Goal: Information Seeking & Learning: Learn about a topic

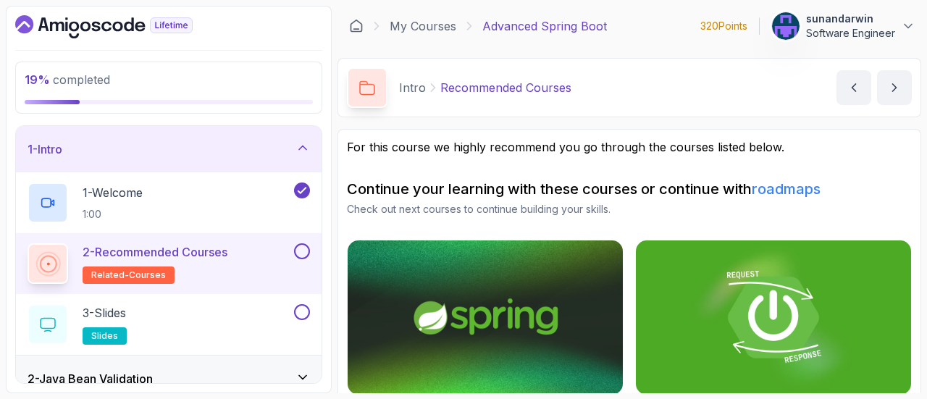
click at [43, 28] on icon "Dashboard" at bounding box center [103, 26] width 177 height 23
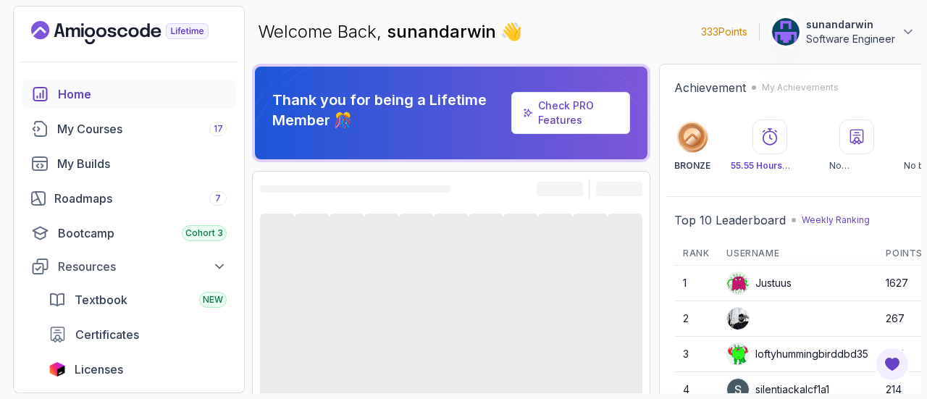
click at [859, 134] on icon at bounding box center [856, 136] width 17 height 17
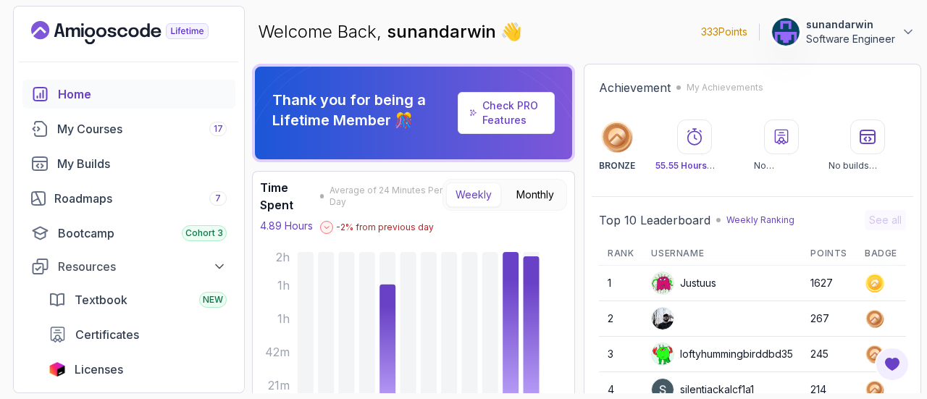
click at [866, 158] on div "No builds completed" at bounding box center [866, 145] width 77 height 52
click at [854, 142] on div at bounding box center [867, 136] width 35 height 35
click at [73, 97] on div "Home" at bounding box center [142, 93] width 169 height 17
click at [500, 111] on link "Check PRO Features" at bounding box center [510, 112] width 56 height 27
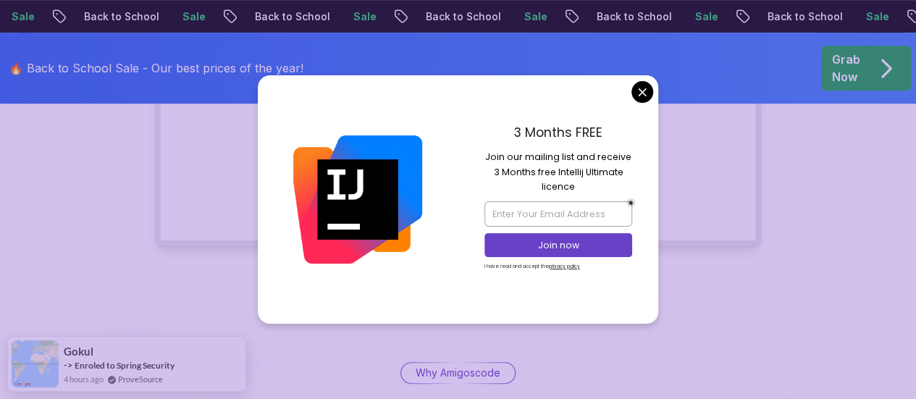
scroll to position [434, 0]
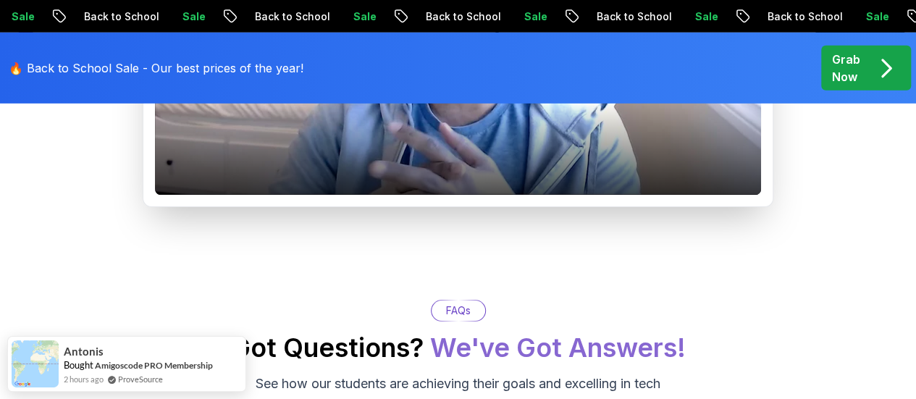
scroll to position [2395, 0]
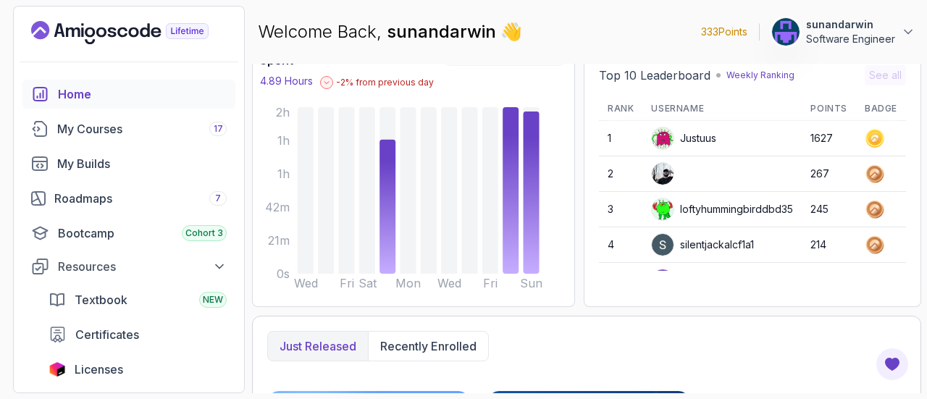
click at [189, 21] on icon "Landing page" at bounding box center [119, 32] width 177 height 23
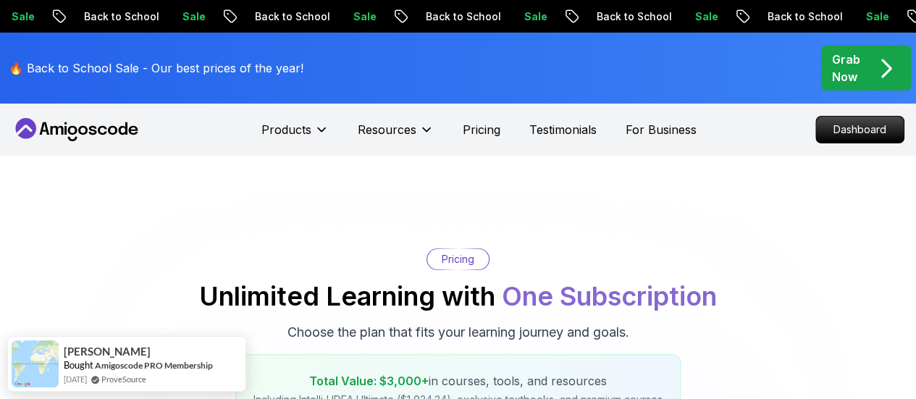
click at [234, 12] on p "Back to School" at bounding box center [283, 16] width 98 height 14
click at [501, 15] on p "Sale" at bounding box center [524, 16] width 46 height 14
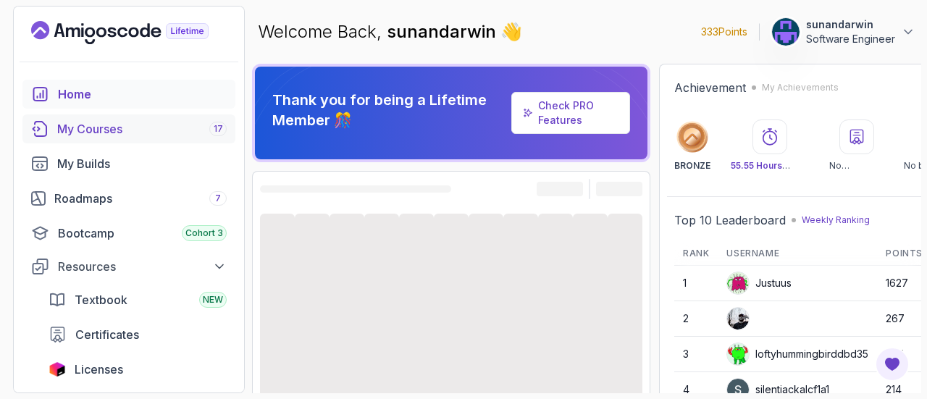
click at [114, 130] on div "My Courses 17" at bounding box center [141, 128] width 169 height 17
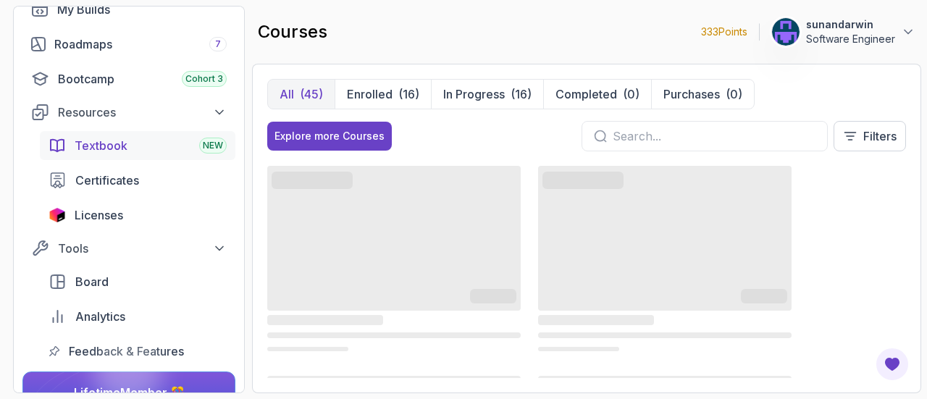
scroll to position [227, 0]
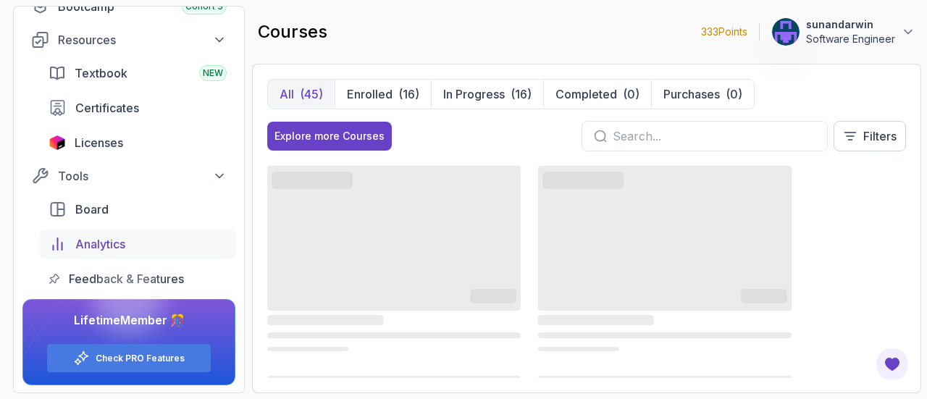
click at [136, 243] on div "Analytics" at bounding box center [150, 243] width 151 height 17
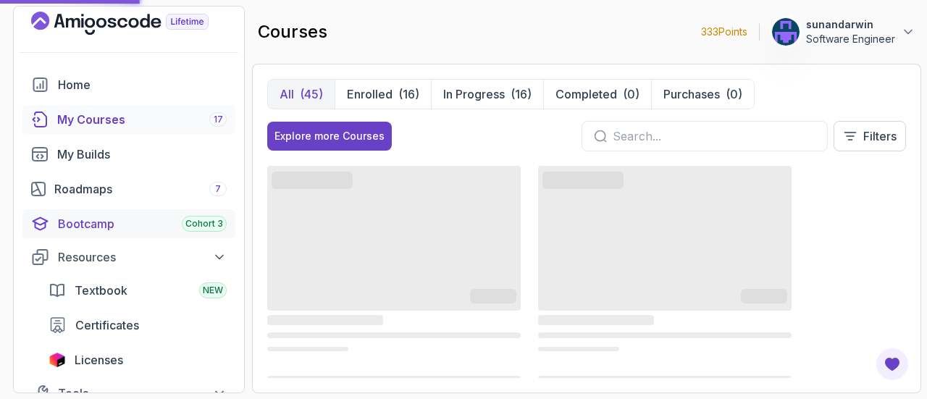
click at [104, 221] on div "Bootcamp Cohort 3" at bounding box center [142, 223] width 169 height 17
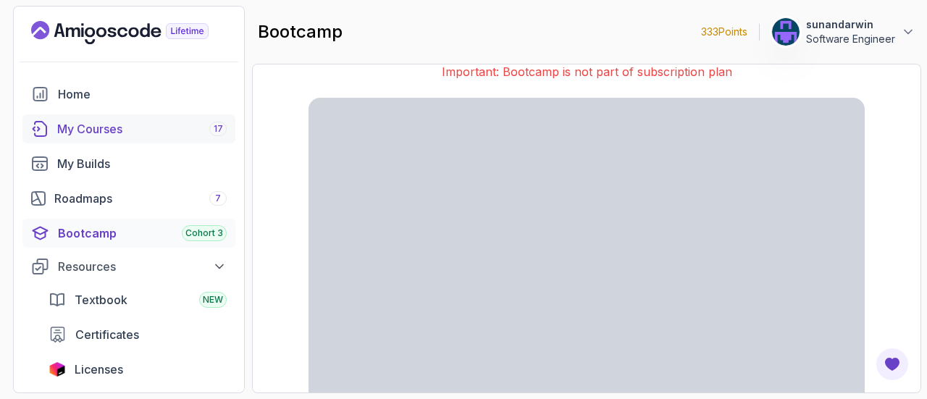
click at [70, 129] on div "My Courses 17" at bounding box center [141, 128] width 169 height 17
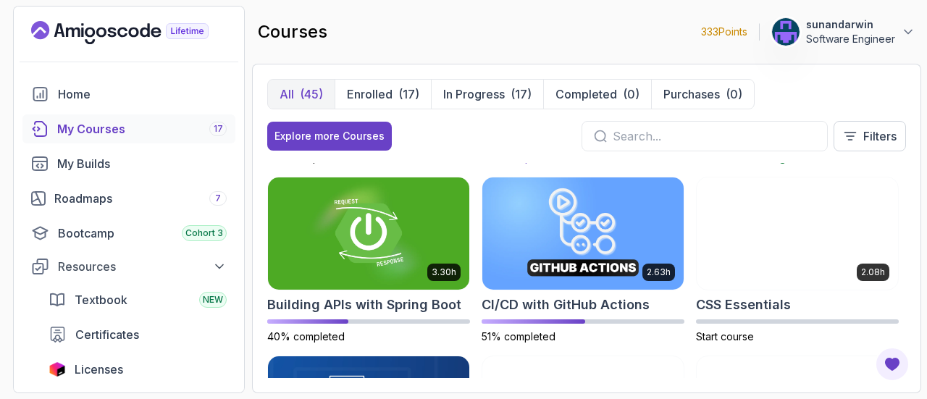
scroll to position [217, 0]
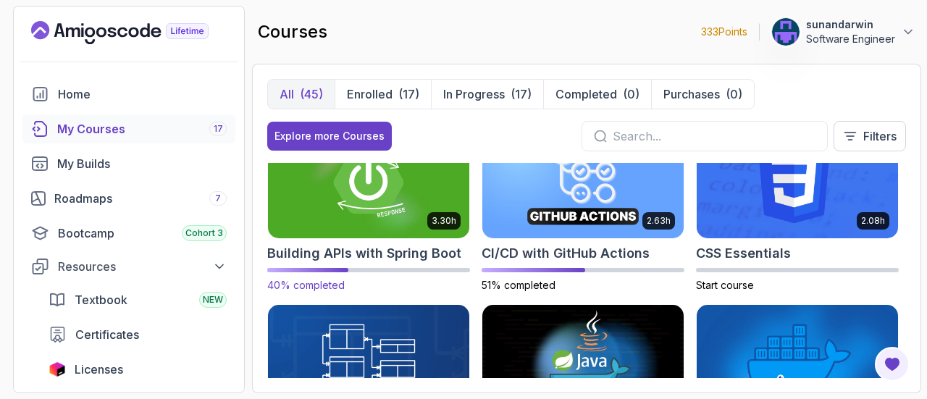
click at [416, 190] on img at bounding box center [368, 182] width 211 height 118
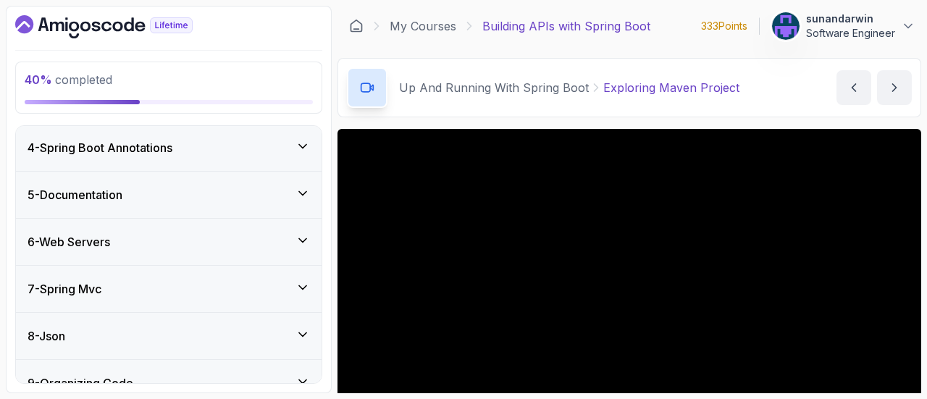
scroll to position [573, 0]
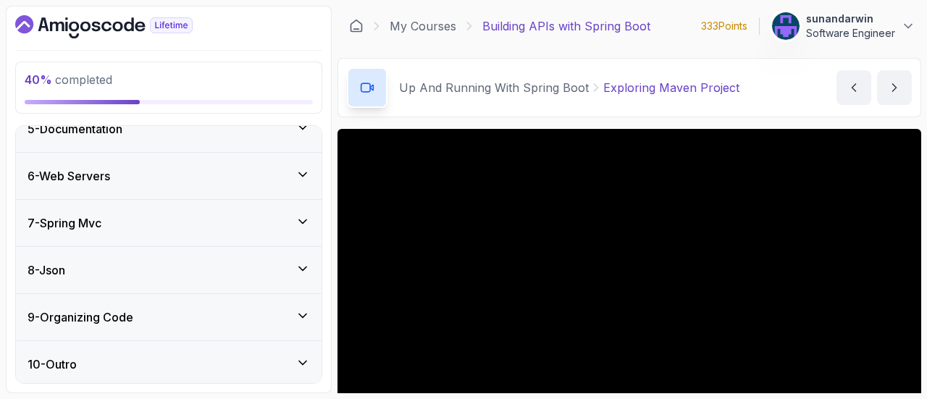
click at [213, 230] on div "7 - Spring Mvc" at bounding box center [168, 223] width 305 height 46
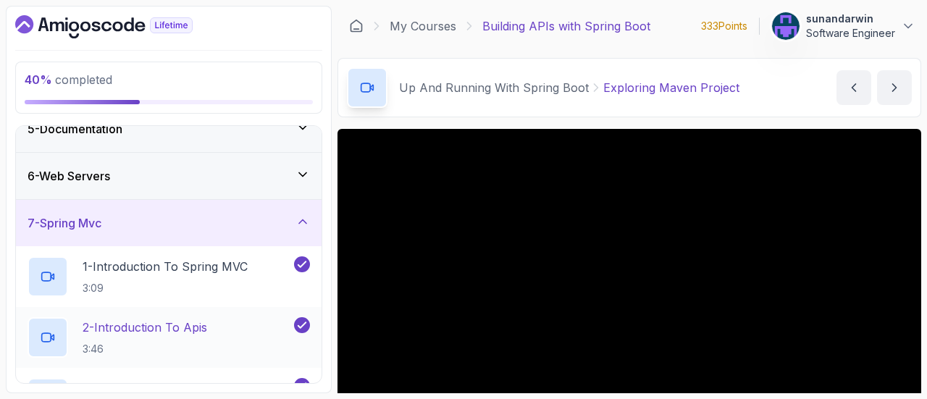
scroll to position [281, 0]
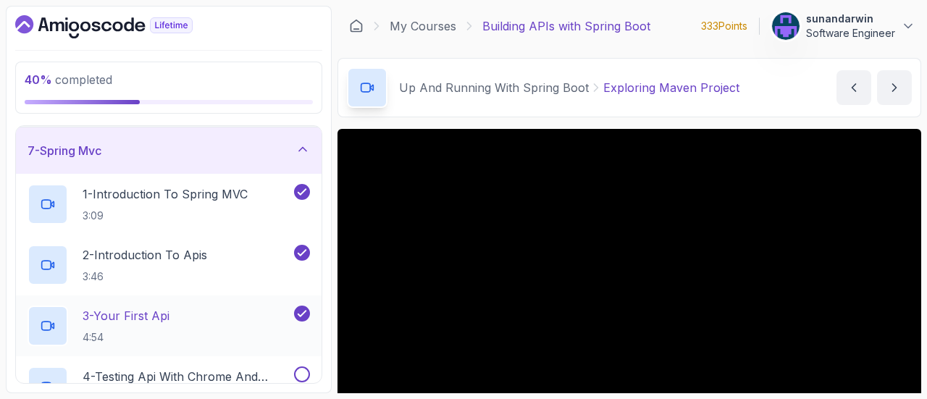
click at [190, 315] on div "3 - Your First Api 4:54" at bounding box center [160, 325] width 264 height 41
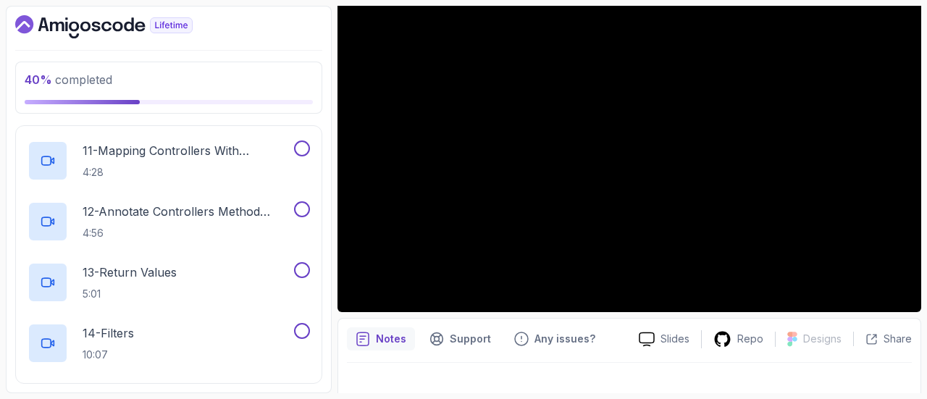
scroll to position [41, 0]
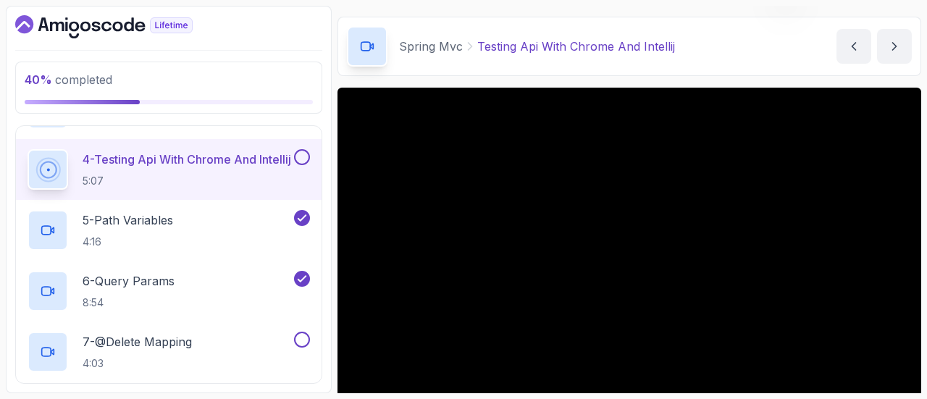
scroll to position [145, 0]
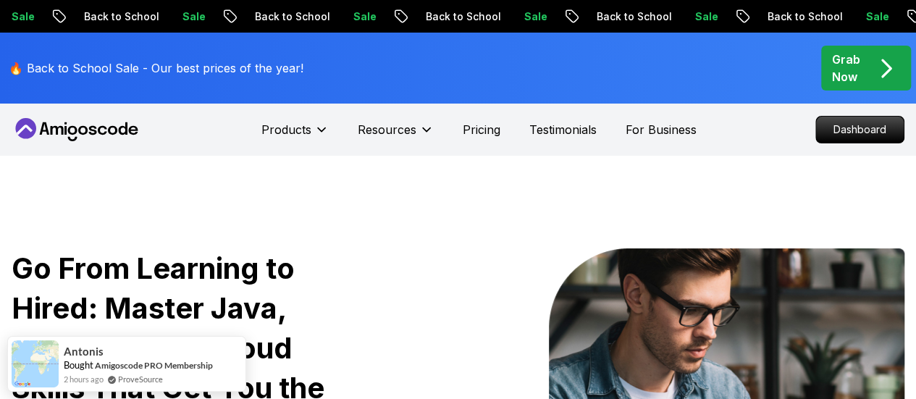
click at [882, 62] on icon "pre-order" at bounding box center [886, 68] width 28 height 28
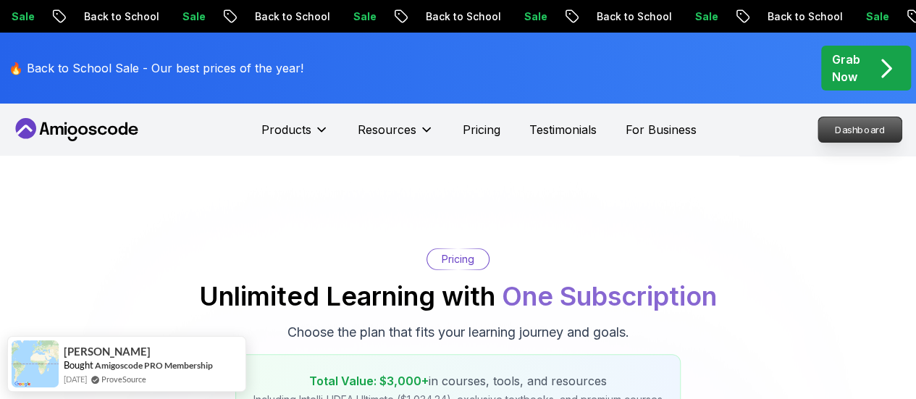
click at [856, 132] on p "Dashboard" at bounding box center [859, 129] width 83 height 25
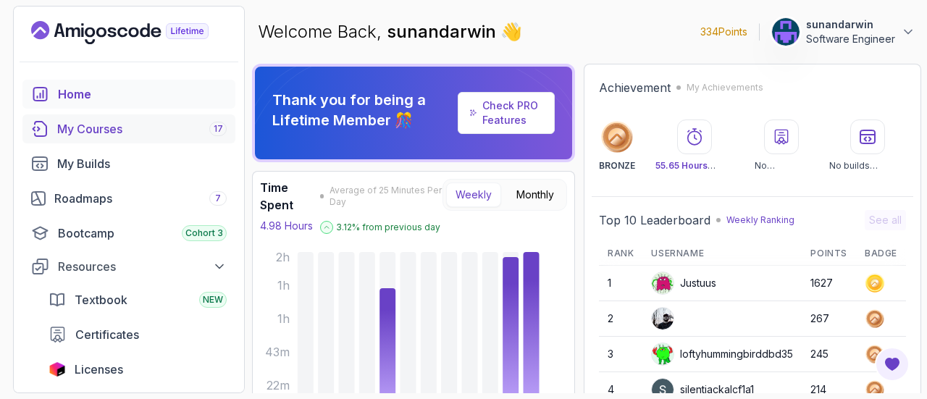
click at [161, 137] on div "My Courses 17" at bounding box center [141, 128] width 169 height 17
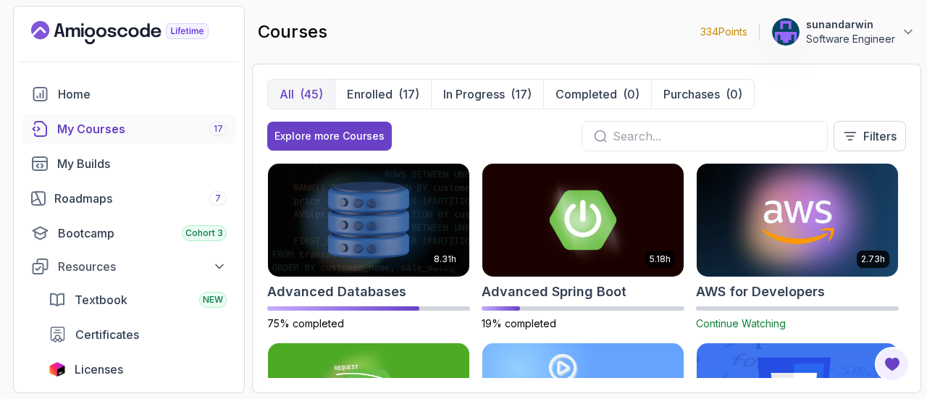
scroll to position [217, 0]
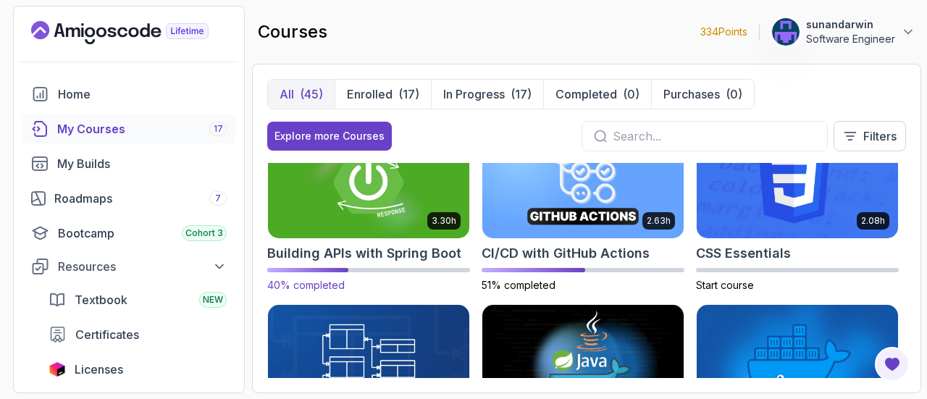
click at [375, 190] on img at bounding box center [368, 182] width 211 height 118
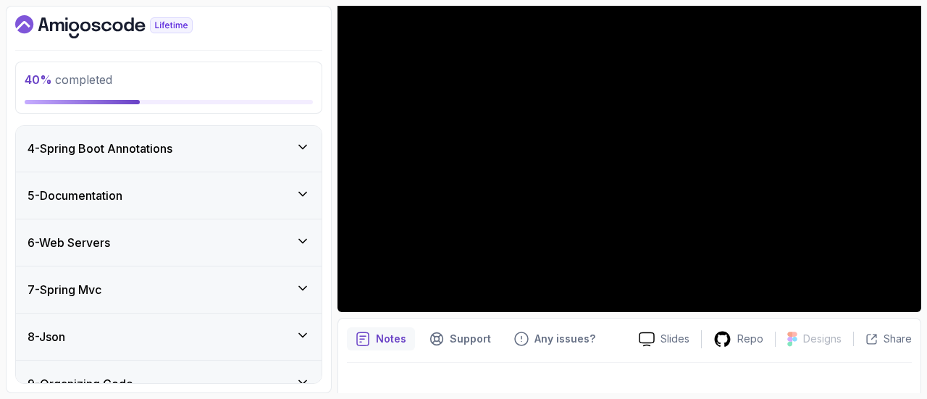
scroll to position [434, 0]
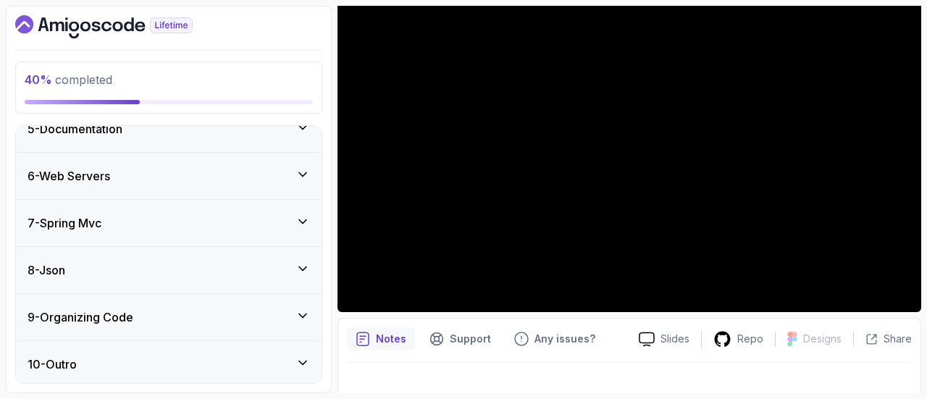
drag, startPoint x: 239, startPoint y: 232, endPoint x: 256, endPoint y: 280, distance: 51.5
click at [239, 233] on div "7 - Spring Mvc" at bounding box center [168, 223] width 305 height 46
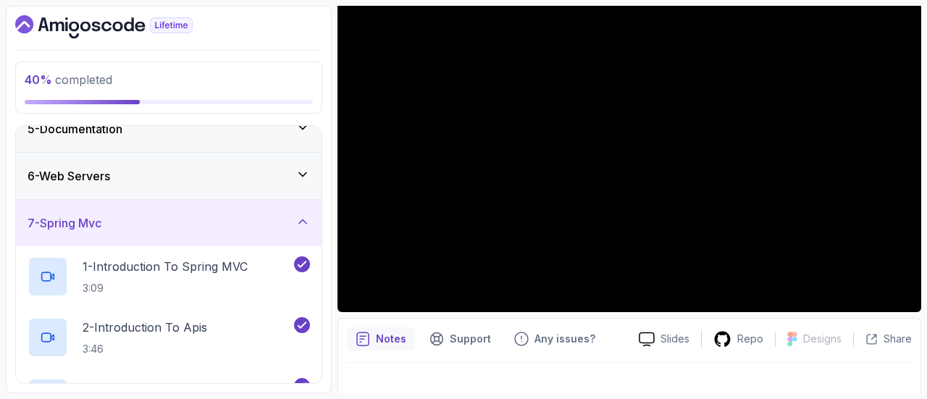
scroll to position [353, 0]
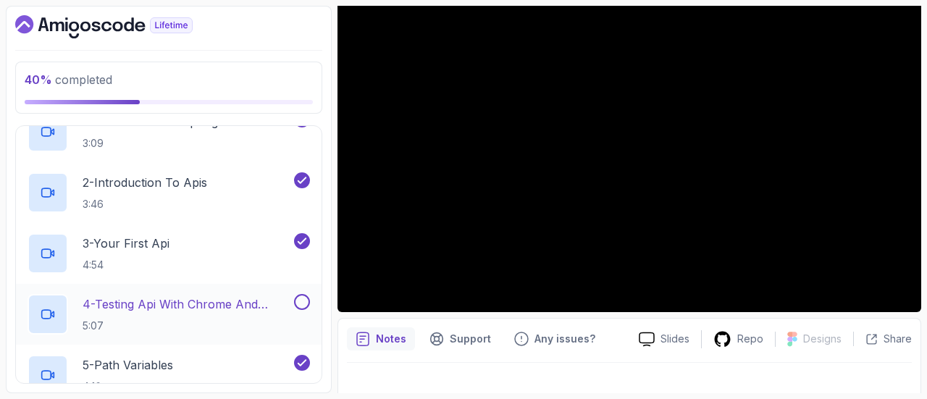
click at [209, 319] on p "5:07" at bounding box center [187, 326] width 208 height 14
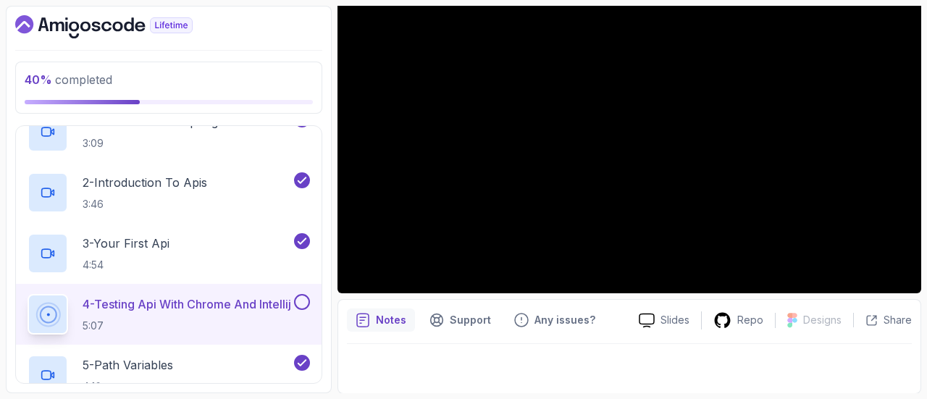
scroll to position [41, 0]
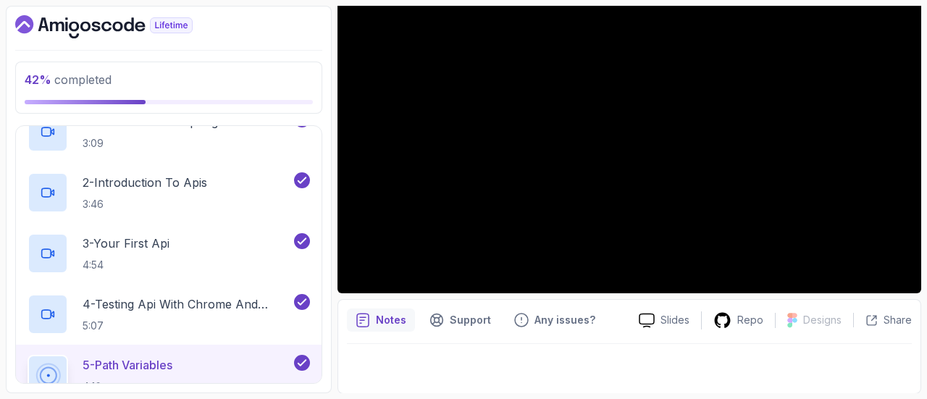
scroll to position [41, 0]
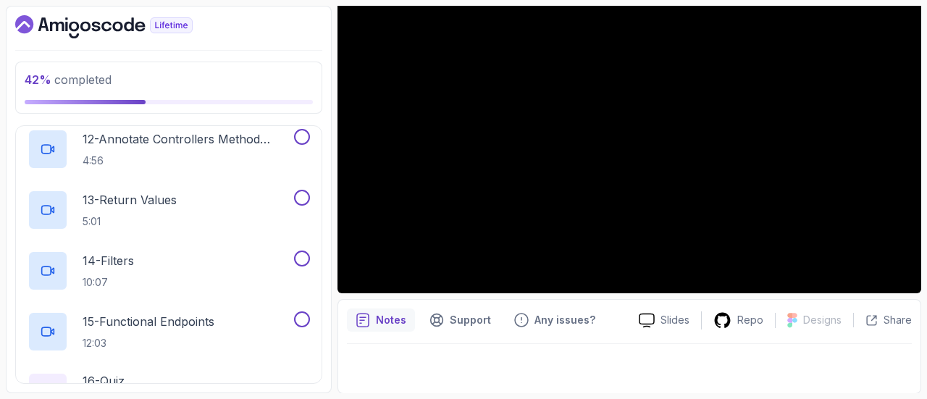
scroll to position [1181, 0]
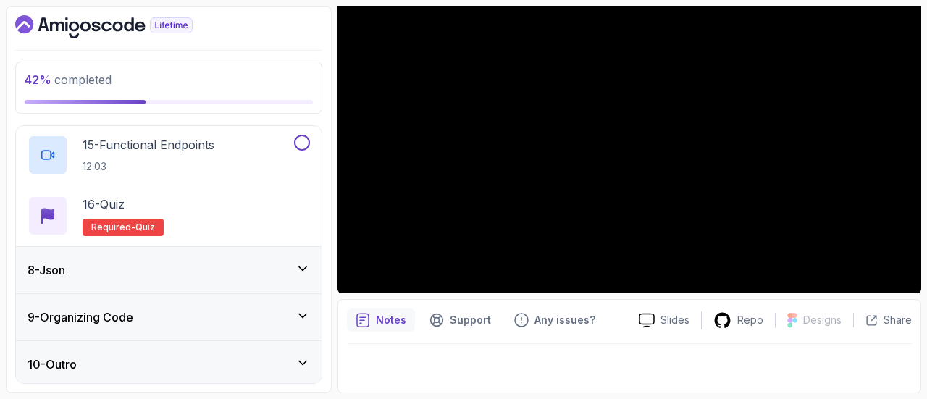
click at [213, 280] on div "8 - Json" at bounding box center [168, 270] width 305 height 46
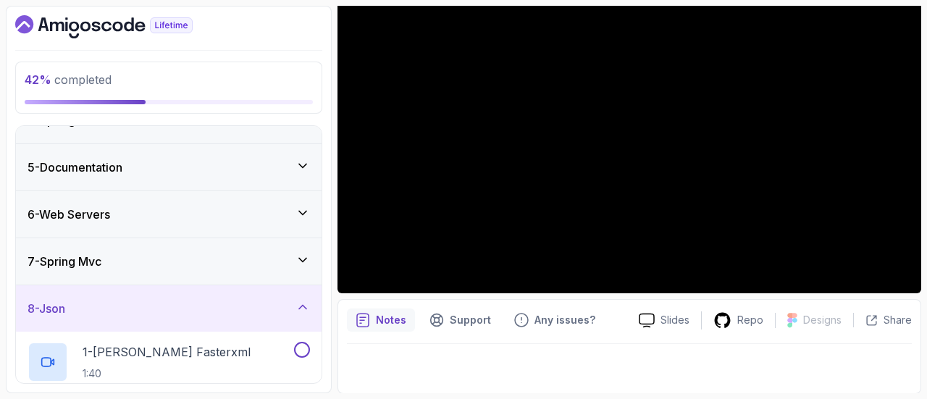
scroll to position [151, 0]
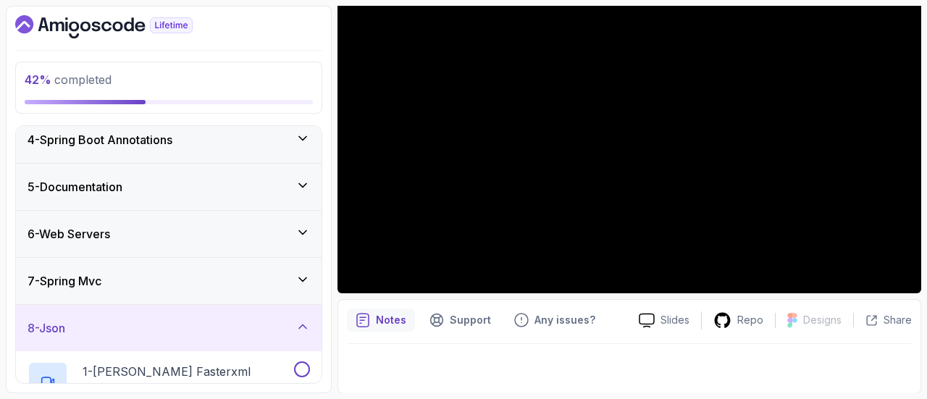
click at [138, 285] on div "7 - Spring Mvc" at bounding box center [169, 280] width 282 height 17
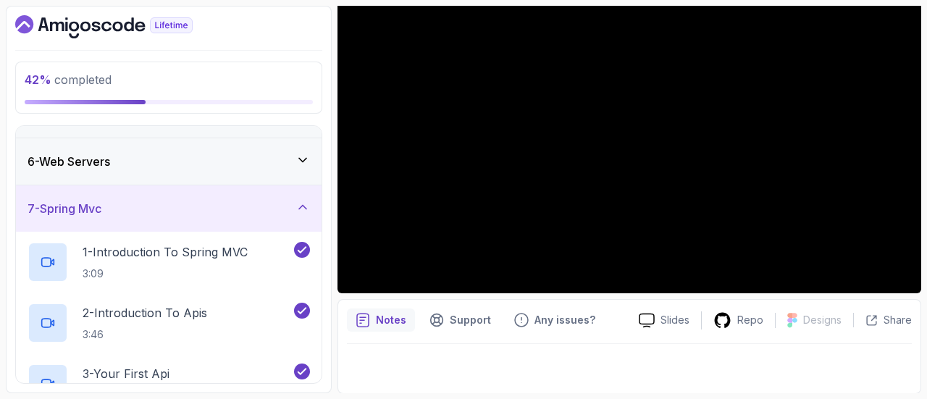
scroll to position [0, 0]
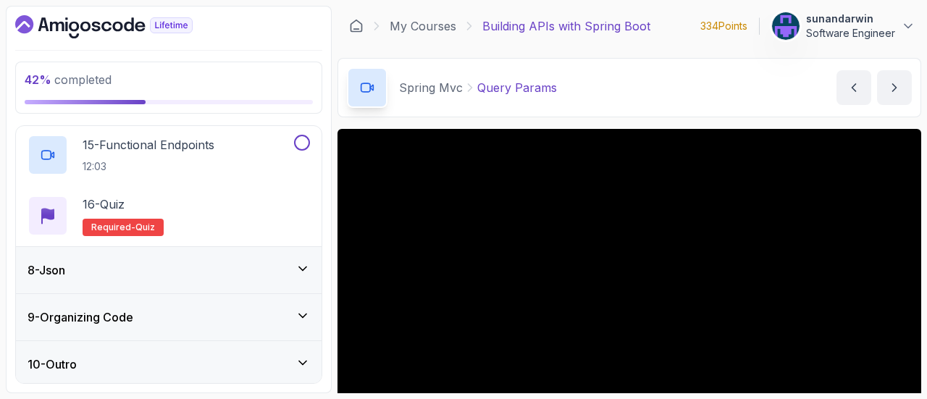
click at [130, 275] on div "8 - Json" at bounding box center [169, 269] width 282 height 17
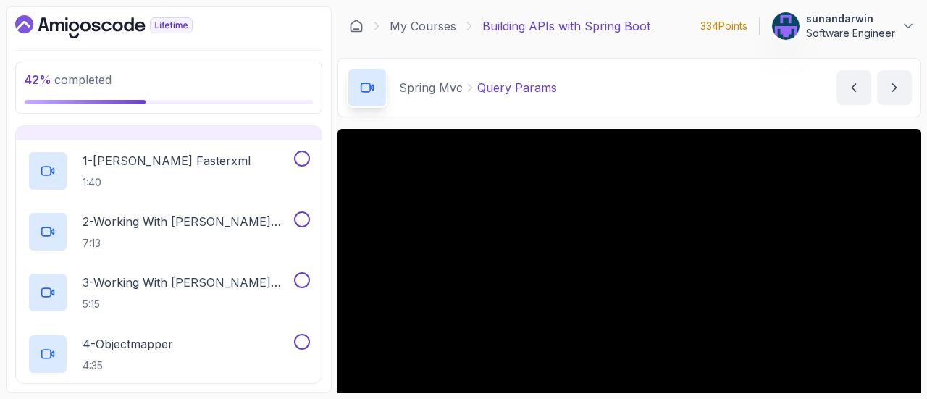
scroll to position [499, 0]
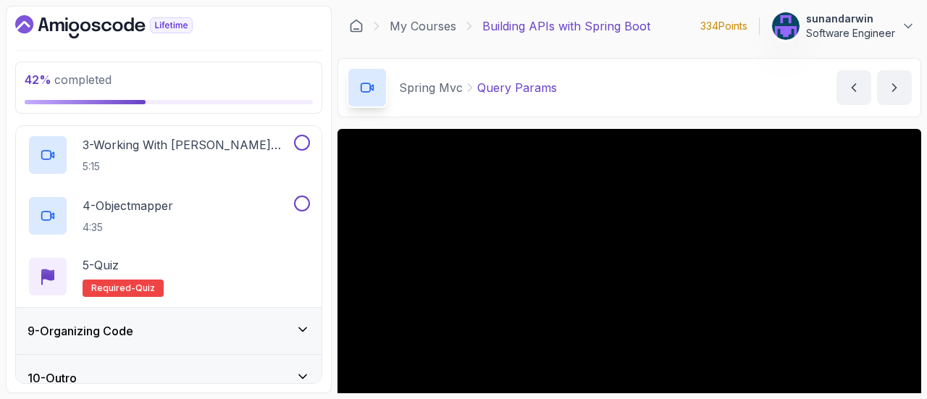
click at [140, 329] on div "9 - Organizing Code" at bounding box center [169, 330] width 282 height 17
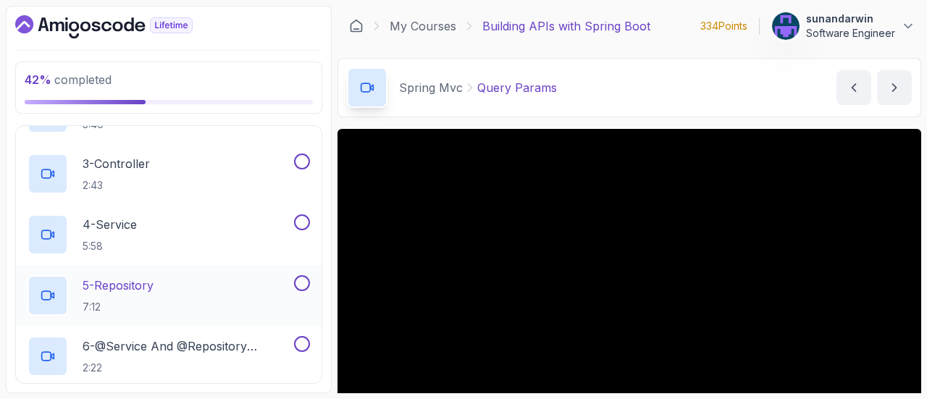
scroll to position [817, 0]
